Goal: Task Accomplishment & Management: Complete application form

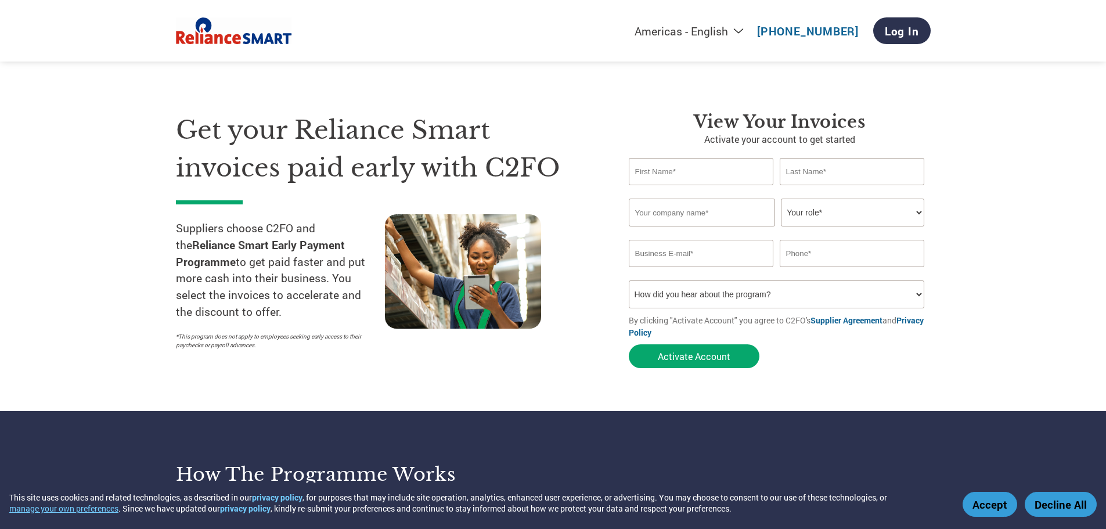
click at [717, 169] on input "text" at bounding box center [701, 171] width 145 height 27
type input "Amit"
type input "[PERSON_NAME]"
type input "R&A Artisanal Foods Pvt Ltd"
type input "[EMAIL_ADDRESS][DOMAIN_NAME]"
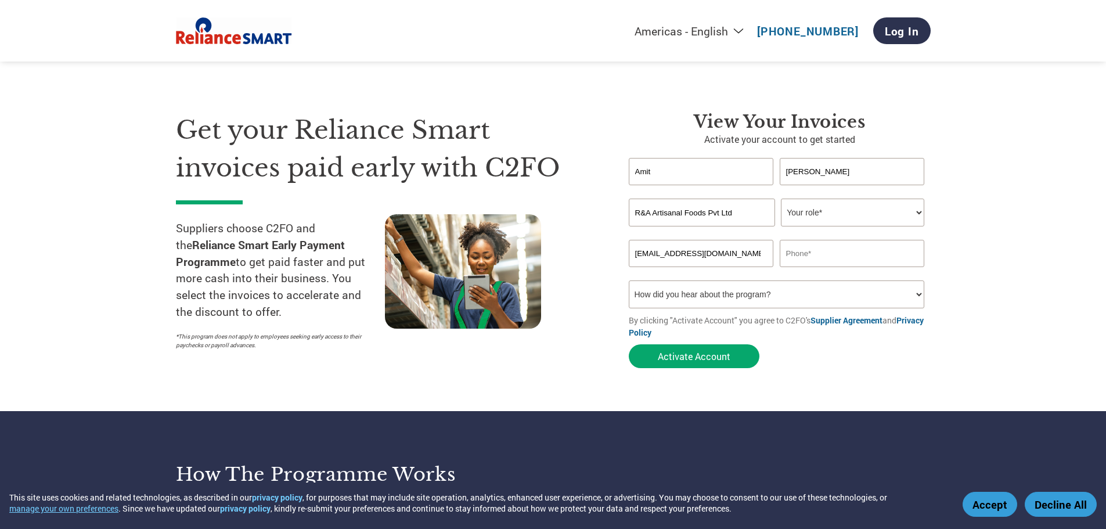
type input "09740077010"
click at [828, 211] on select "Your role* CFO Controller Credit Manager Finance Director Treasurer CEO Preside…" at bounding box center [852, 212] width 143 height 28
select select "OWNER_FOUNDER"
click at [781, 198] on select "Your role* CFO Controller Credit Manager Finance Director Treasurer CEO Preside…" at bounding box center [852, 212] width 143 height 28
click at [985, 263] on section "Get your Reliance Smart invoices paid early with C2FO Suppliers choose C2FO and…" at bounding box center [553, 228] width 1106 height 364
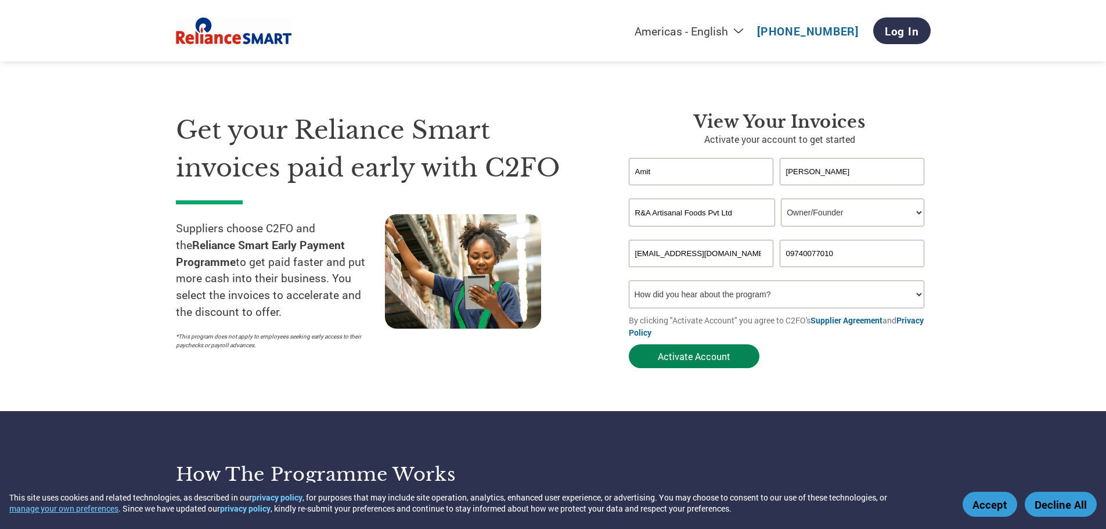
click at [698, 358] on button "Activate Account" at bounding box center [694, 356] width 131 height 24
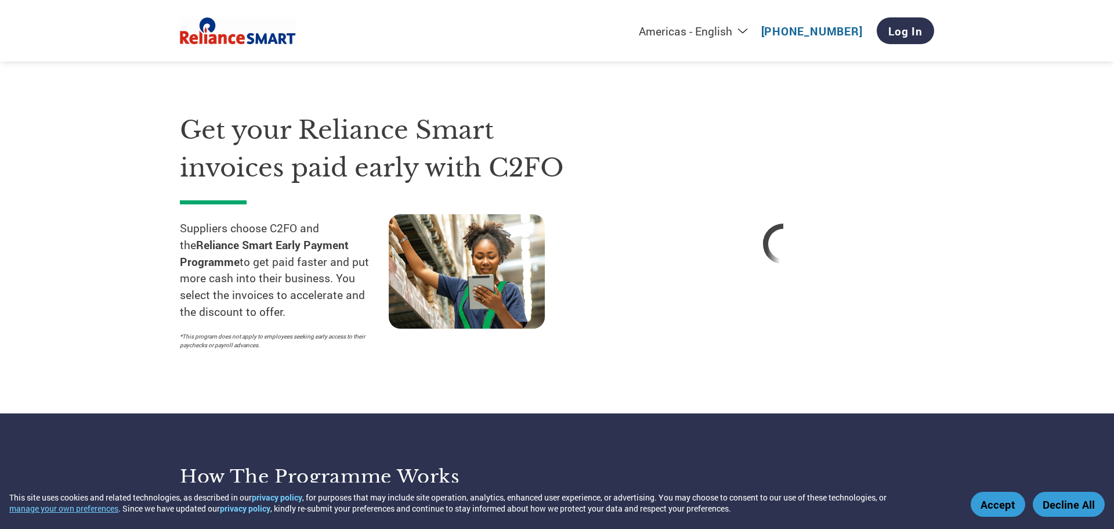
select select "en-[GEOGRAPHIC_DATA]"
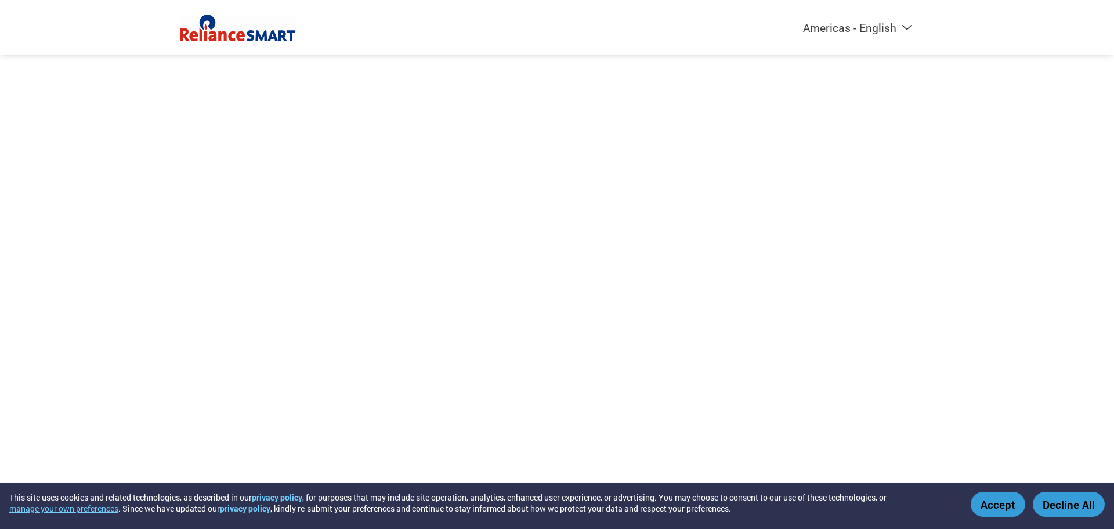
select select "en-[GEOGRAPHIC_DATA]"
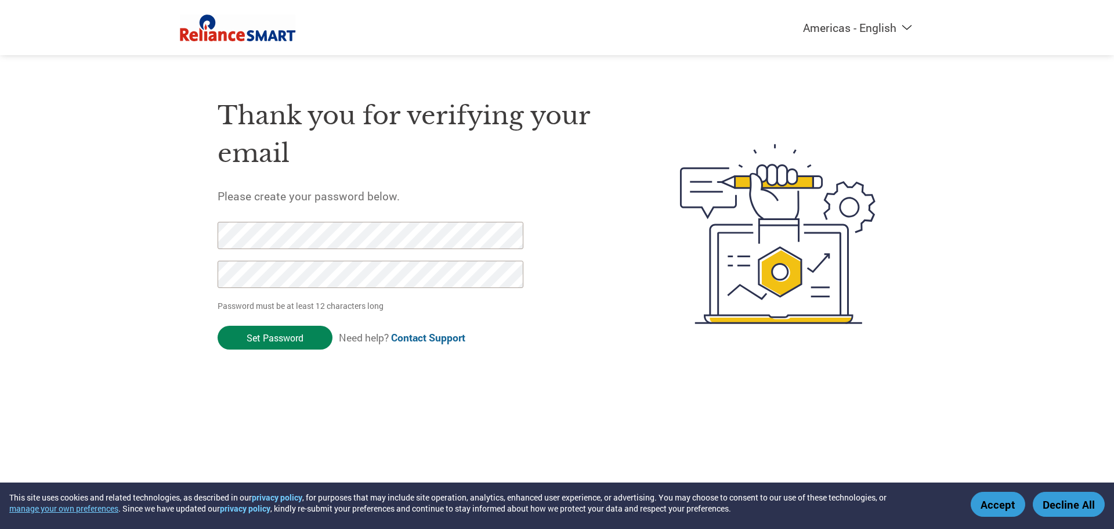
click at [298, 341] on input "Set Password" at bounding box center [275, 338] width 115 height 24
